Goal: Navigation & Orientation: Find specific page/section

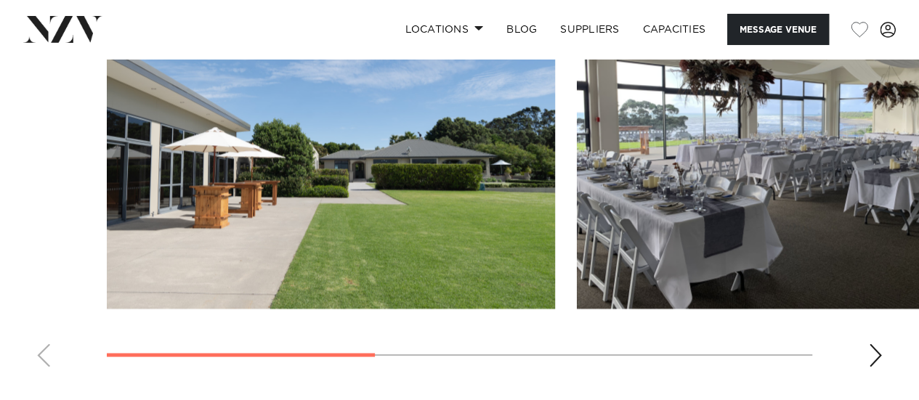
scroll to position [1116, 0]
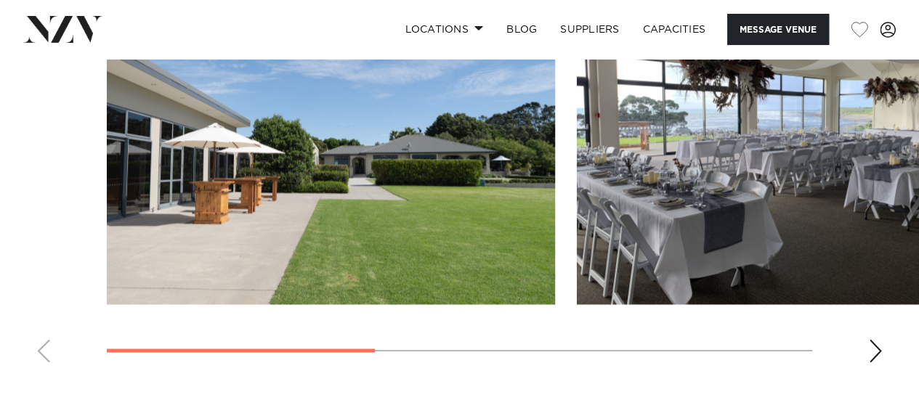
click at [875, 347] on div "Next slide" at bounding box center [875, 350] width 15 height 23
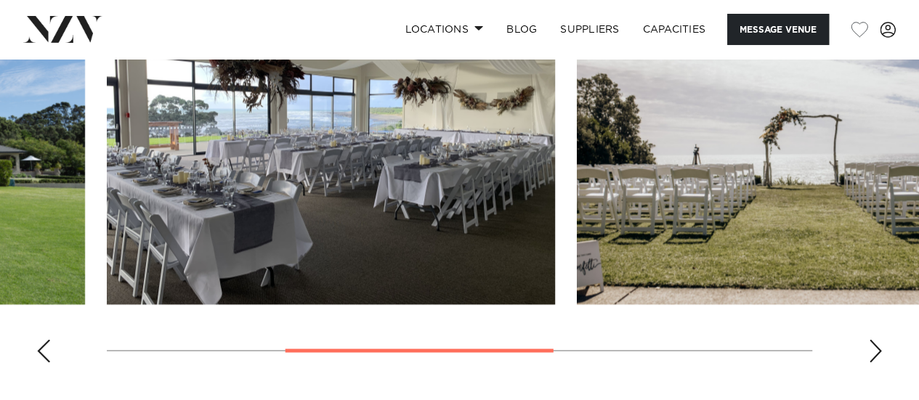
click at [875, 347] on div "Next slide" at bounding box center [875, 350] width 15 height 23
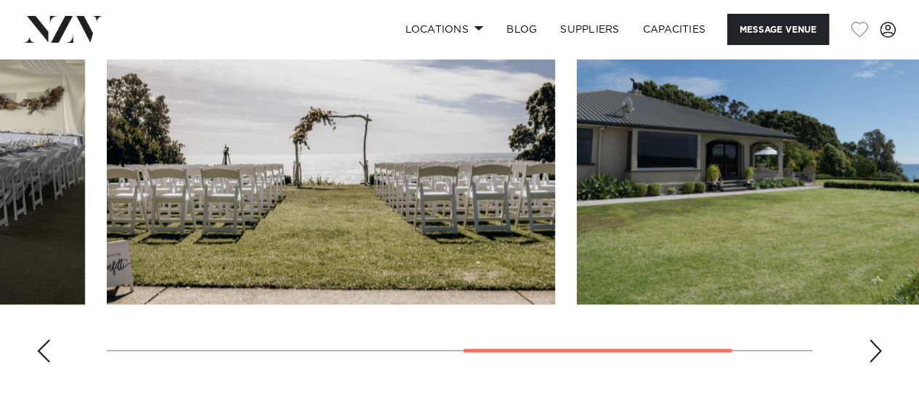
click at [875, 347] on div "Next slide" at bounding box center [875, 350] width 15 height 23
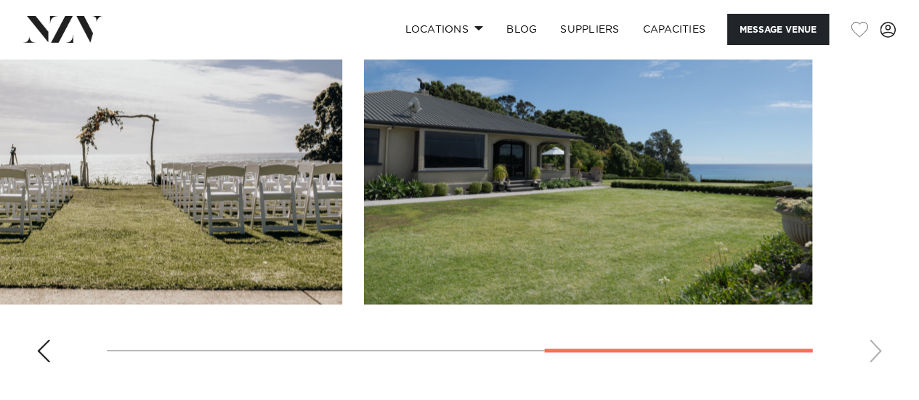
click at [65, 347] on swiper-container at bounding box center [459, 174] width 919 height 399
click at [41, 345] on div "Previous slide" at bounding box center [43, 350] width 15 height 23
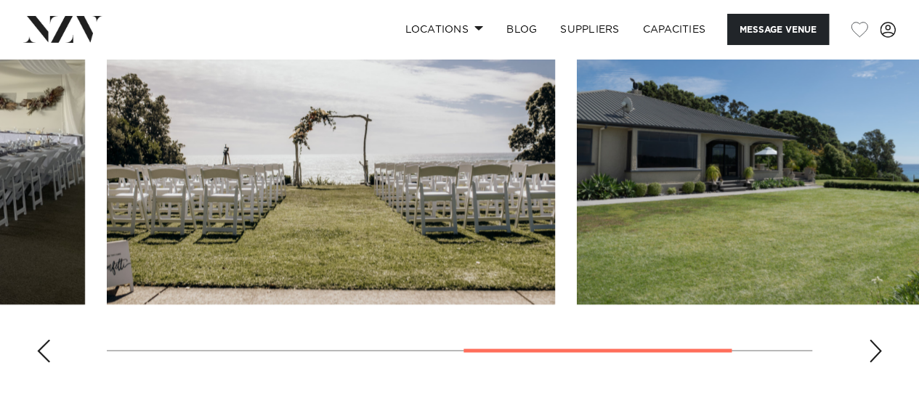
click at [41, 345] on div "Previous slide" at bounding box center [43, 350] width 15 height 23
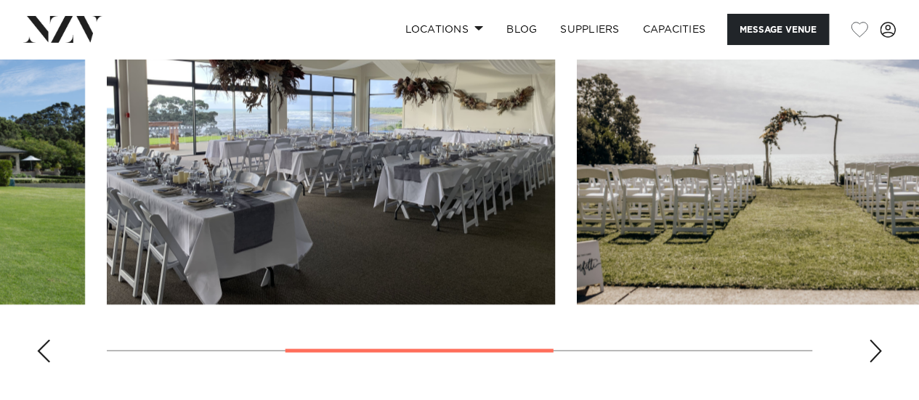
click at [41, 345] on div "Previous slide" at bounding box center [43, 350] width 15 height 23
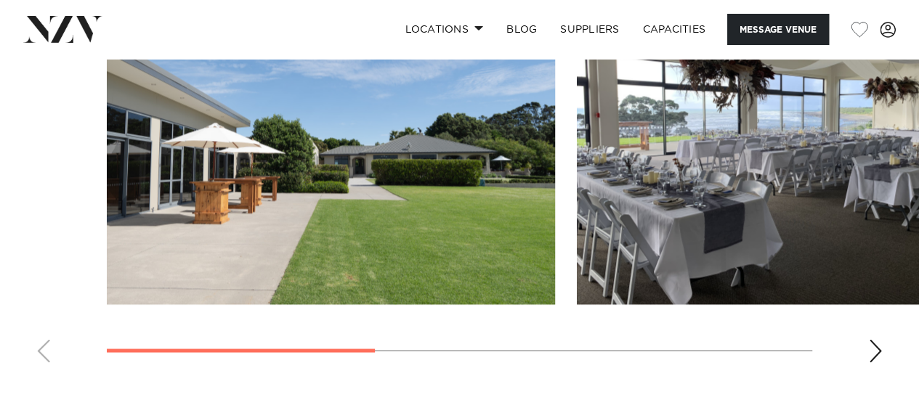
click at [41, 345] on swiper-container at bounding box center [459, 174] width 919 height 399
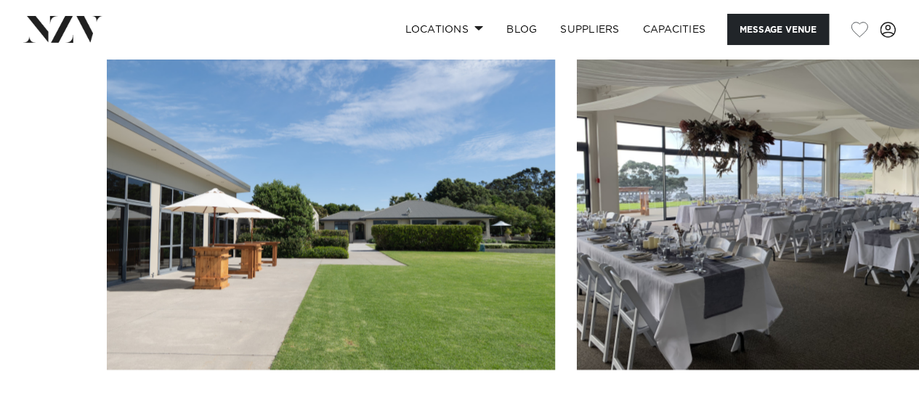
scroll to position [1062, 0]
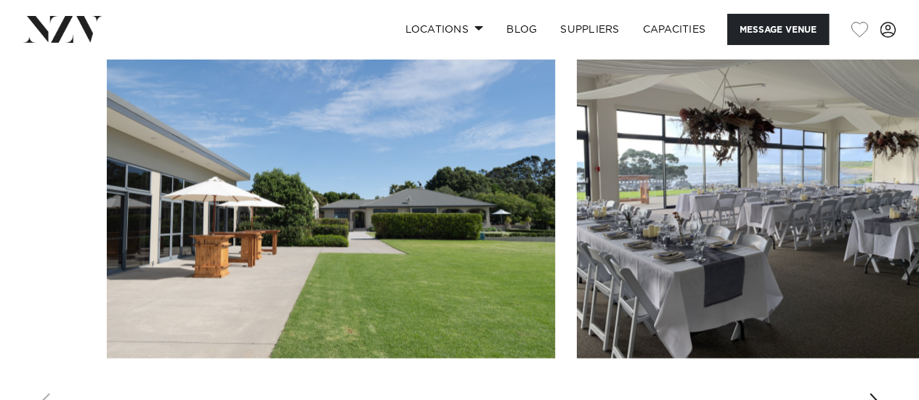
click at [180, 190] on img "1 / 4" at bounding box center [331, 193] width 448 height 329
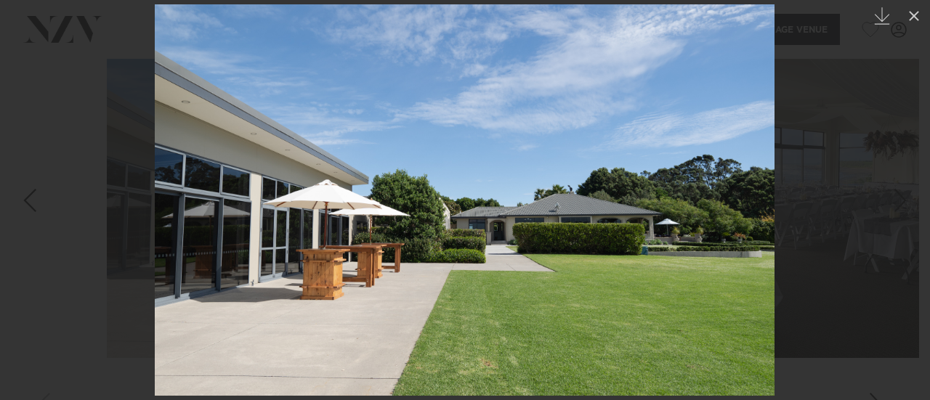
click at [912, 13] on icon at bounding box center [914, 16] width 10 height 10
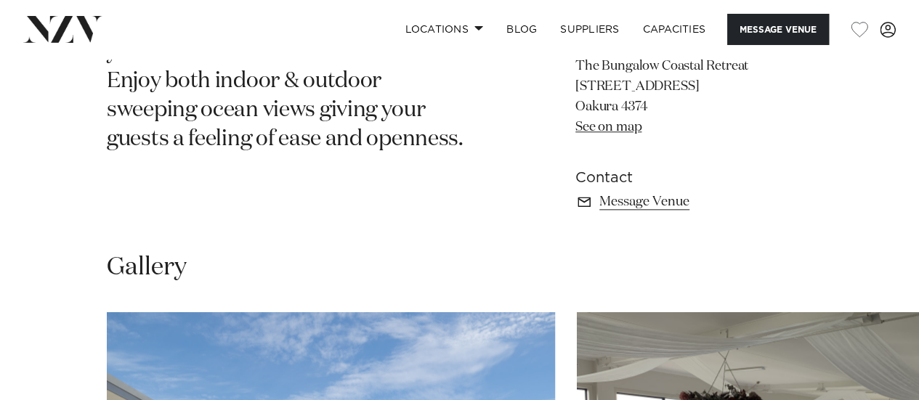
scroll to position [712, 0]
